Goal: Task Accomplishment & Management: Use online tool/utility

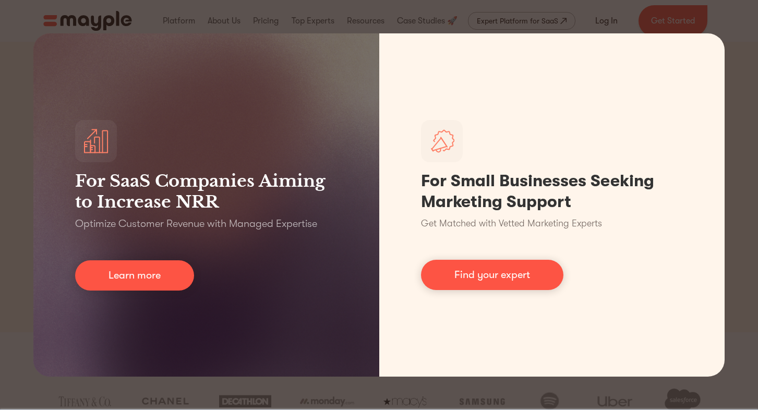
click at [737, 295] on div "For SaaS Companies Aiming to Increase NRR Optimize Customer Revenue with Manage…" at bounding box center [379, 205] width 758 height 410
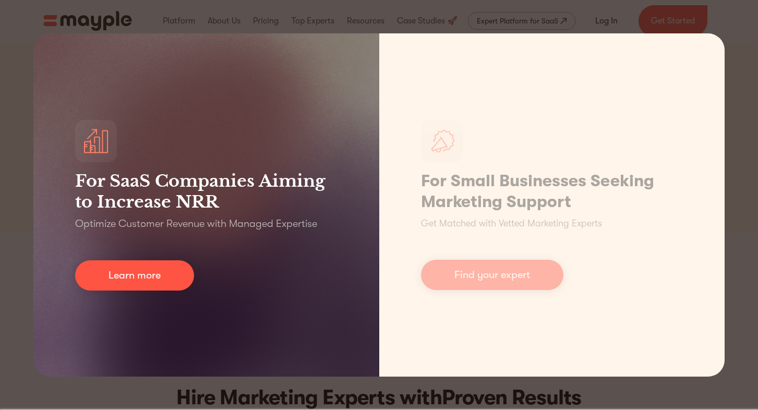
scroll to position [111, 0]
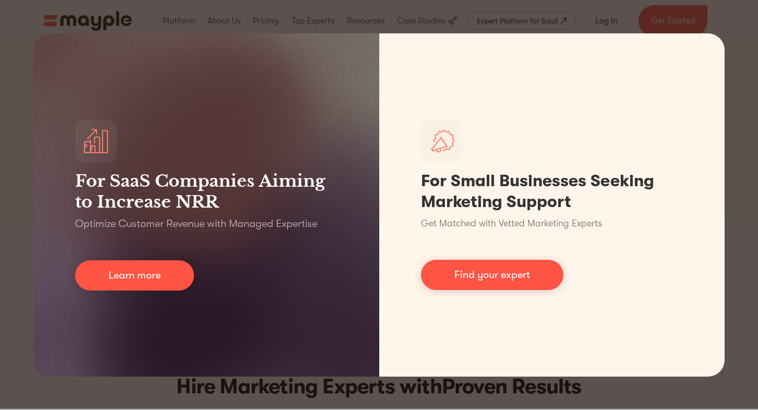
click at [746, 331] on div "For SaaS Companies Aiming to Increase NRR Optimize Customer Revenue with Manage…" at bounding box center [379, 205] width 758 height 410
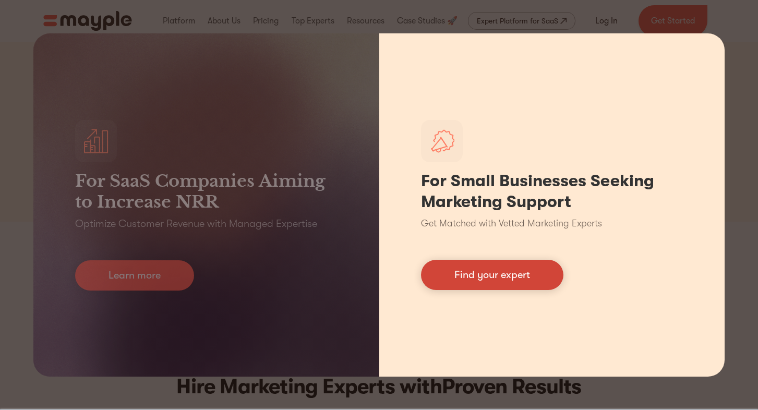
click at [507, 281] on link "Find your expert" at bounding box center [492, 275] width 142 height 30
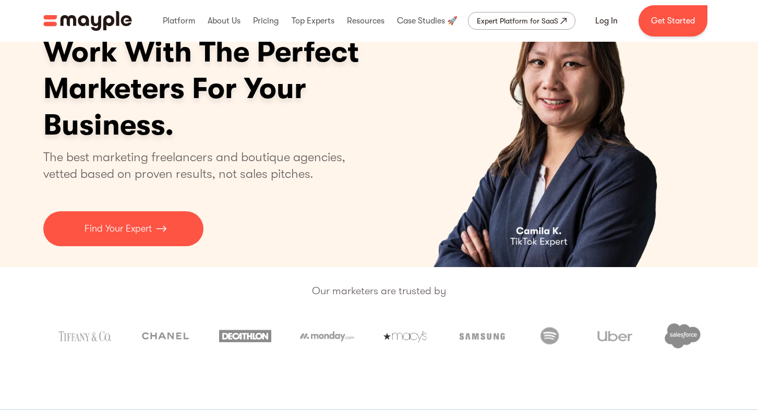
scroll to position [58, 0]
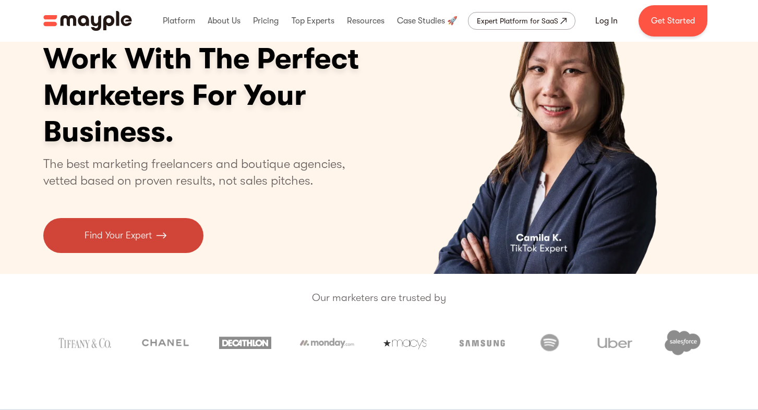
click at [161, 238] on img at bounding box center [161, 235] width 10 height 14
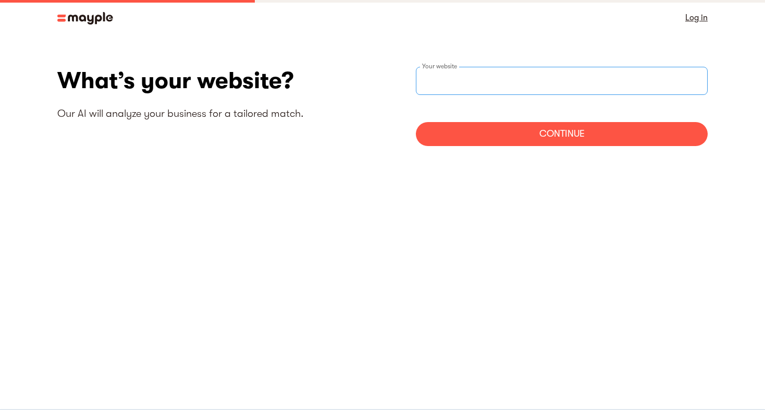
click at [570, 81] on input "websiteStep" at bounding box center [562, 81] width 292 height 28
paste input "[URL][DOMAIN_NAME]"
type input "[URL][DOMAIN_NAME]"
click at [579, 135] on div "Continue" at bounding box center [562, 134] width 292 height 24
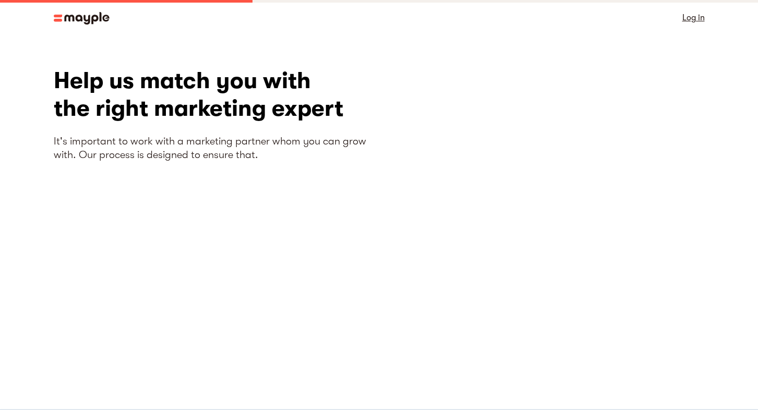
scroll to position [48, 0]
